Goal: Transaction & Acquisition: Purchase product/service

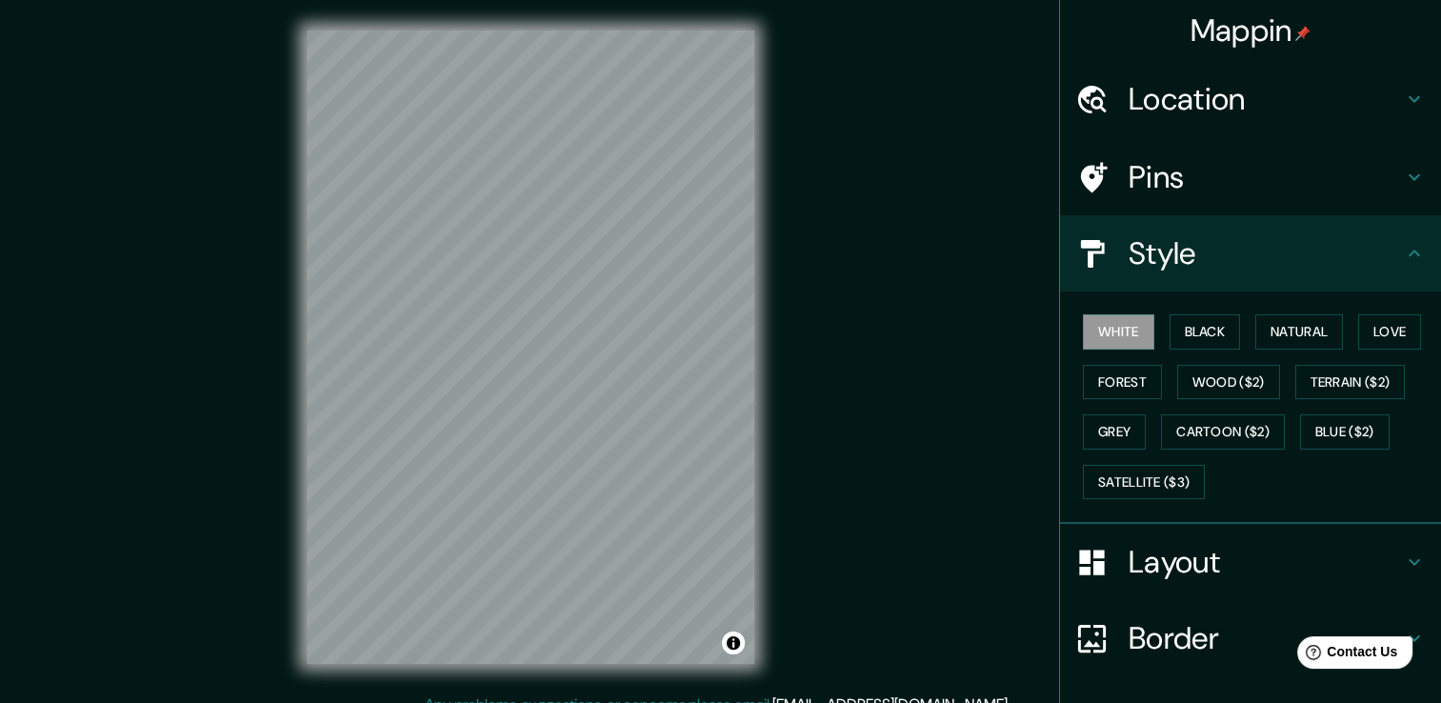
scroll to position [21, 0]
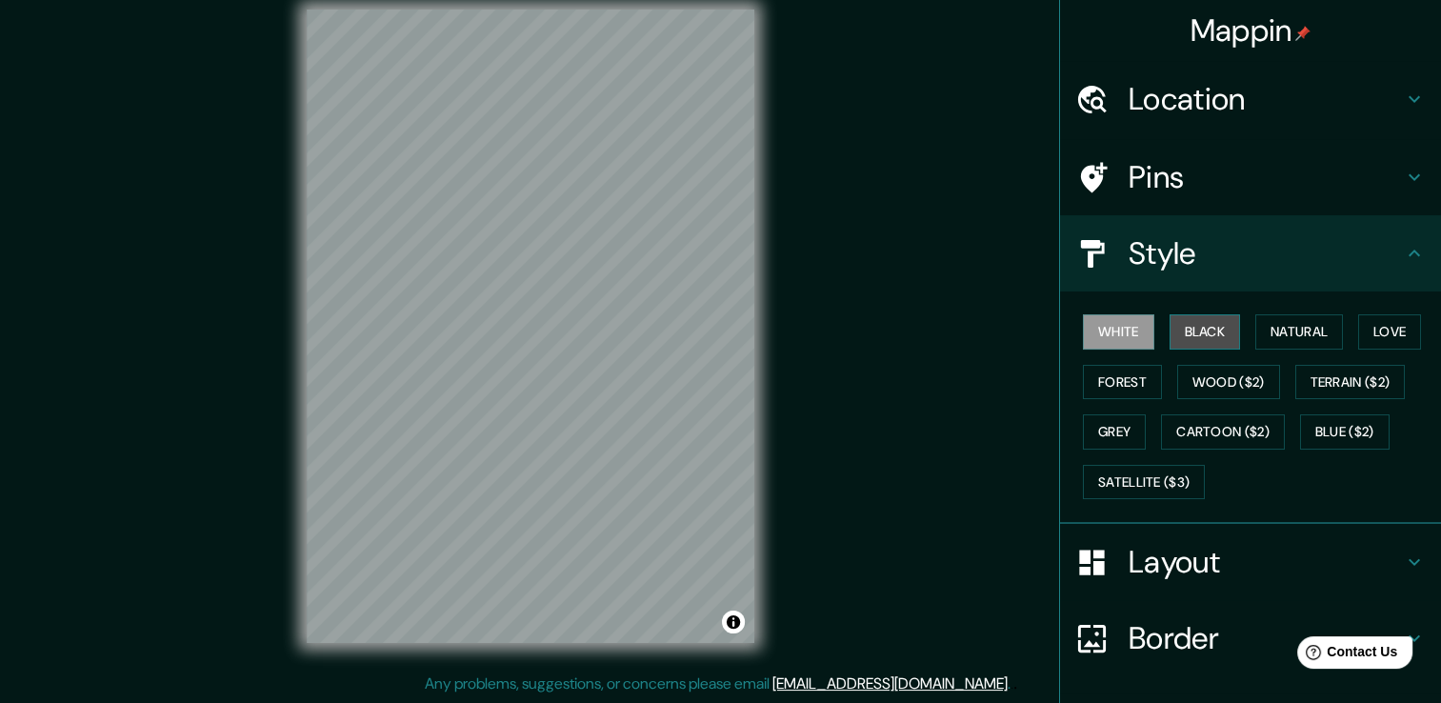
click at [1188, 329] on button "Black" at bounding box center [1204, 331] width 71 height 35
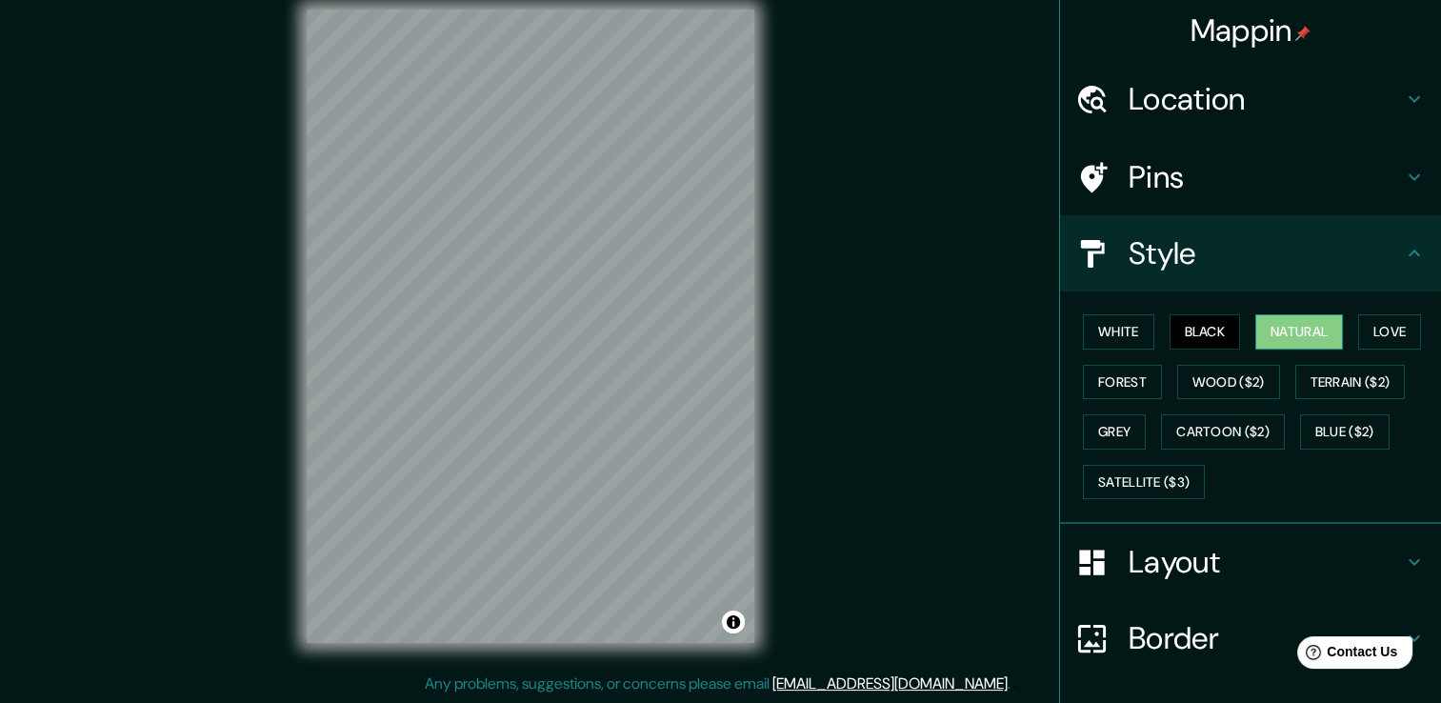
click at [1285, 326] on button "Natural" at bounding box center [1299, 331] width 88 height 35
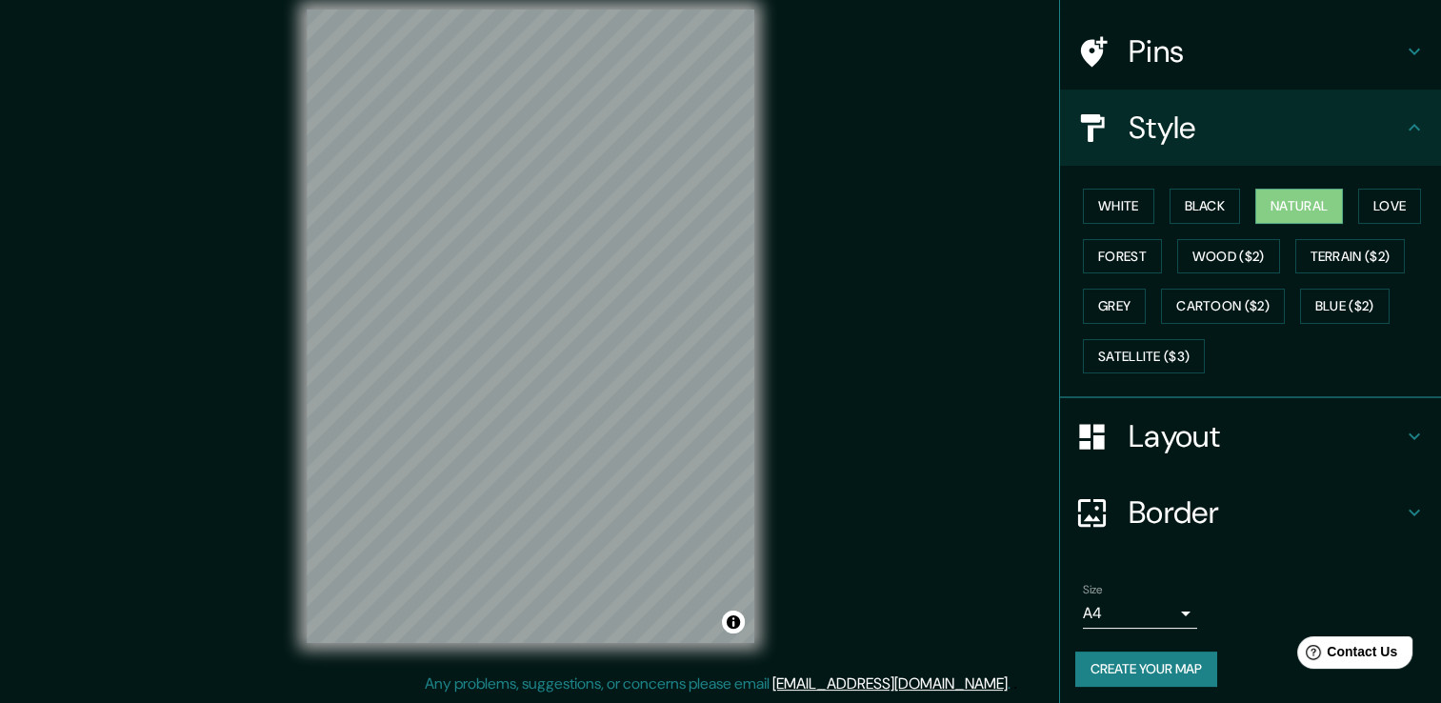
scroll to position [129, 0]
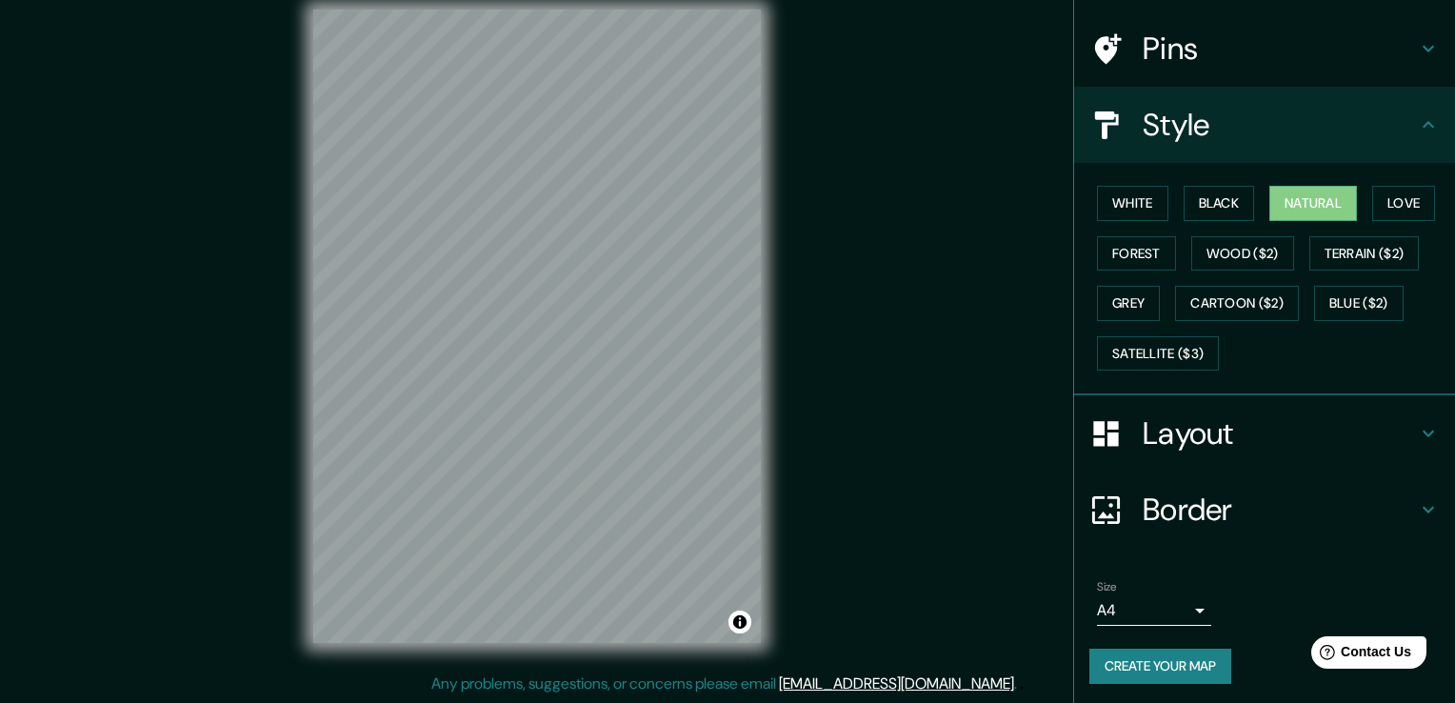
click at [1117, 600] on body "Mappin Location [GEOGRAPHIC_DATA], [GEOGRAPHIC_DATA][PERSON_NAME], [GEOGRAPHIC_…" at bounding box center [727, 330] width 1455 height 703
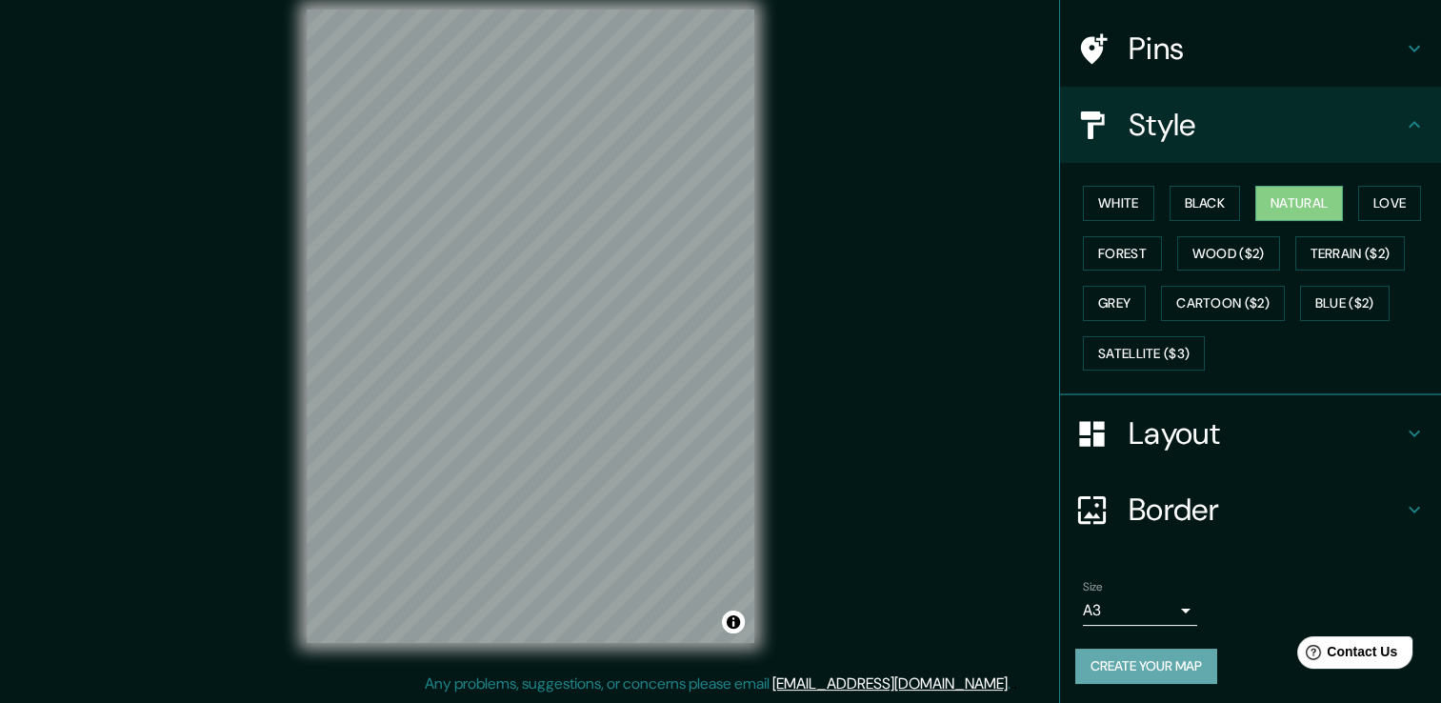
click at [1120, 663] on button "Create your map" at bounding box center [1146, 665] width 142 height 35
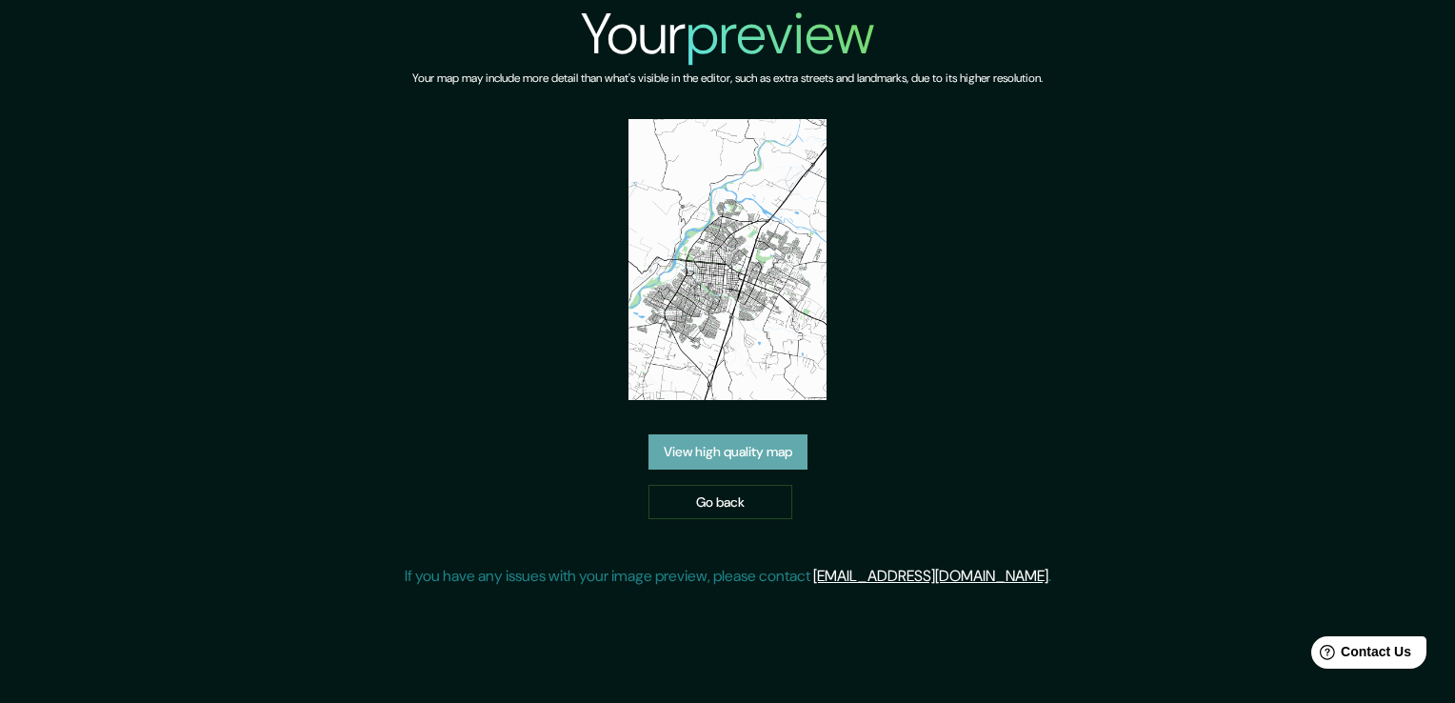
click at [766, 444] on link "View high quality map" at bounding box center [727, 451] width 159 height 35
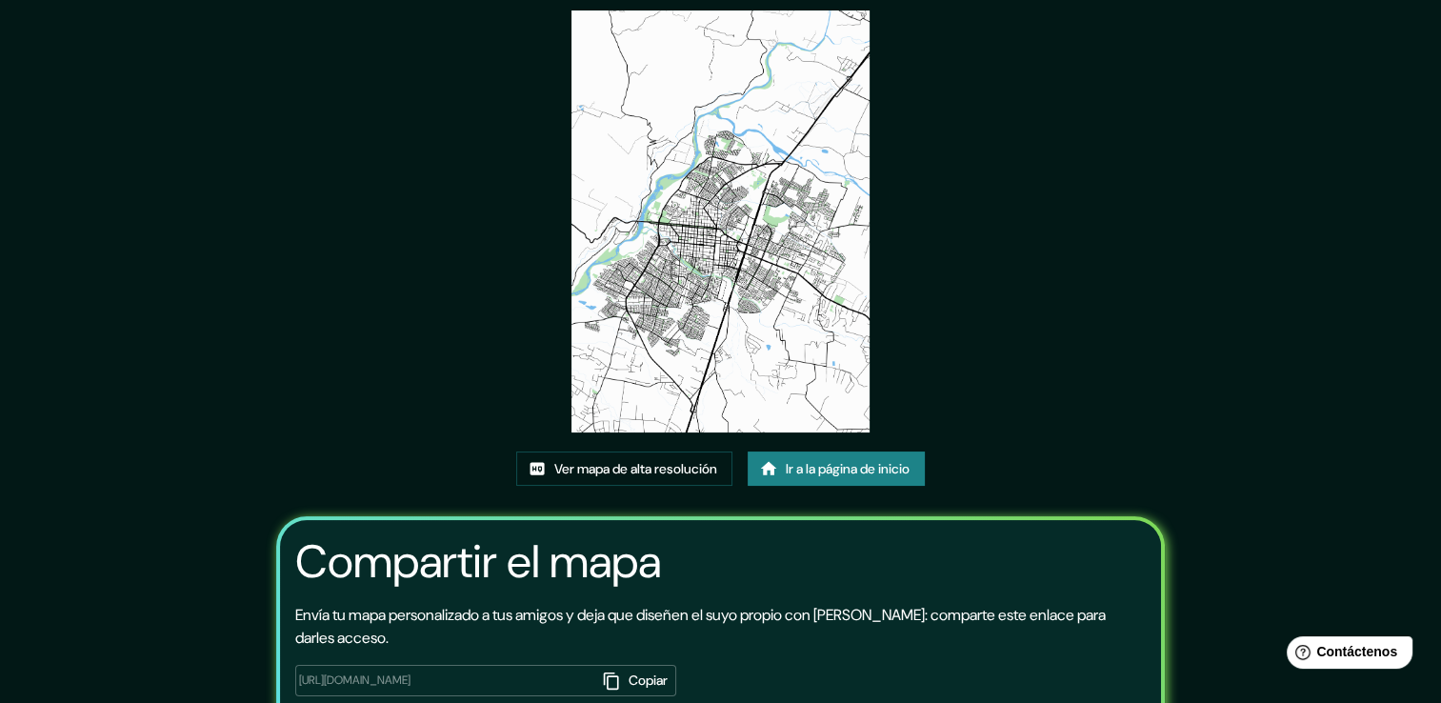
scroll to position [194, 0]
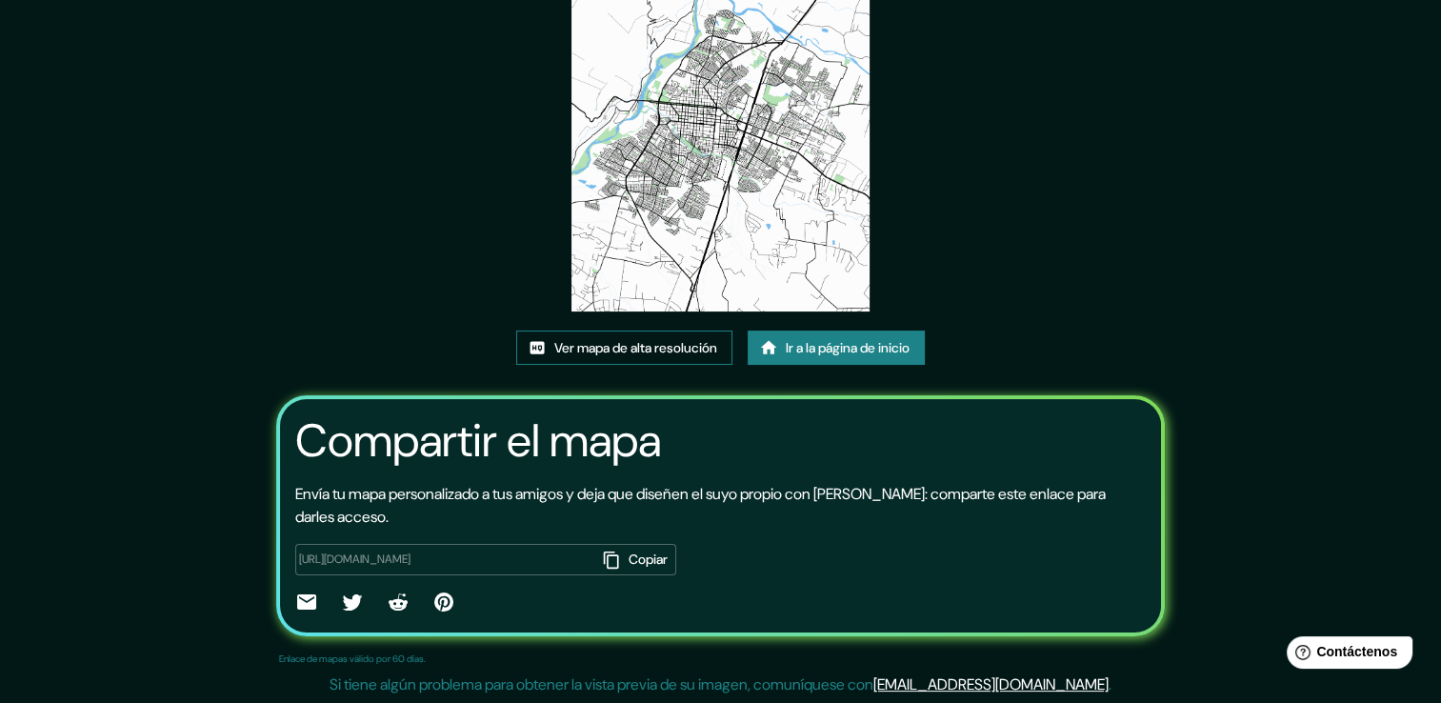
click at [638, 342] on font "Ver mapa de alta resolución" at bounding box center [635, 348] width 163 height 24
